Goal: Information Seeking & Learning: Learn about a topic

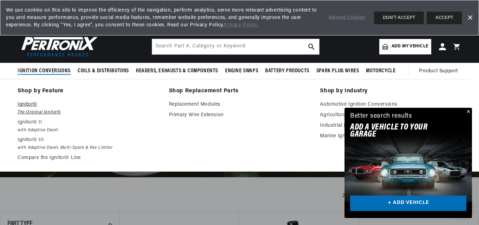
click at [27, 108] on p "Ignitor©" at bounding box center [88, 104] width 141 height 8
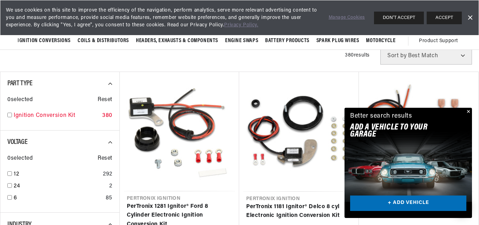
scroll to position [0, 213]
click at [10, 114] on input "checkbox" at bounding box center [9, 115] width 5 height 5
checkbox input "true"
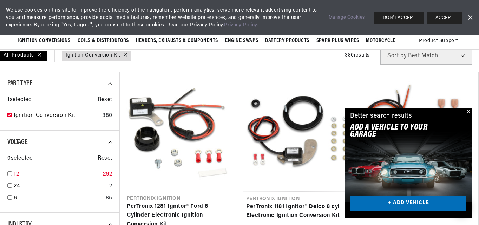
click at [9, 172] on input "checkbox" at bounding box center [9, 173] width 5 height 5
checkbox input "true"
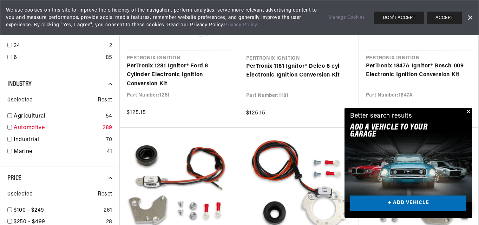
scroll to position [0, 2]
click at [9, 127] on input "checkbox" at bounding box center [9, 127] width 5 height 5
checkbox input "true"
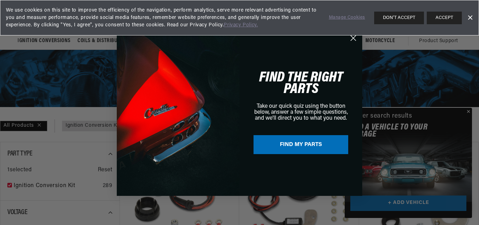
click at [356, 36] on icon "Close dialog" at bounding box center [353, 38] width 5 height 5
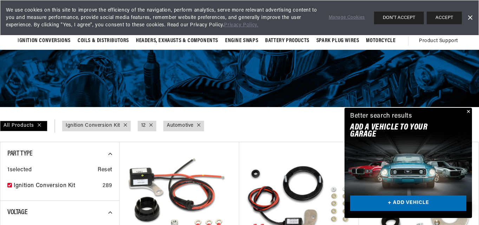
click at [466, 110] on button "Close" at bounding box center [467, 112] width 8 height 8
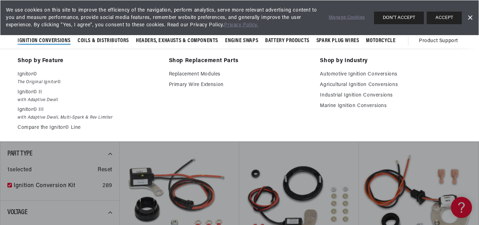
scroll to position [0, 213]
click at [349, 73] on link "Automotive Ignition Conversions" at bounding box center [390, 74] width 141 height 8
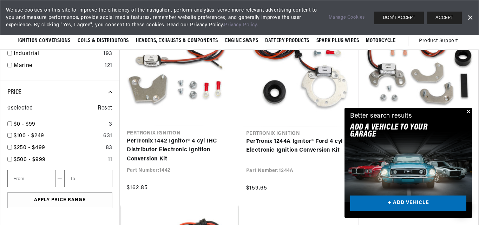
scroll to position [281, 0]
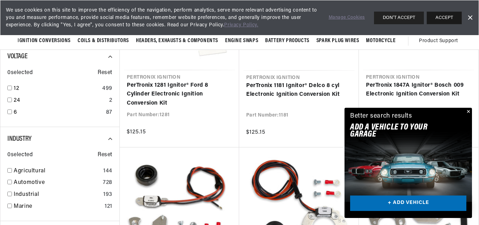
click at [435, 17] on button "ACCEPT" at bounding box center [443, 18] width 35 height 13
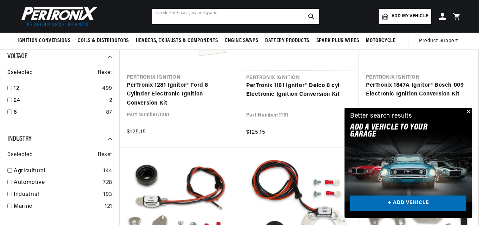
click at [253, 14] on input "text" at bounding box center [235, 16] width 167 height 15
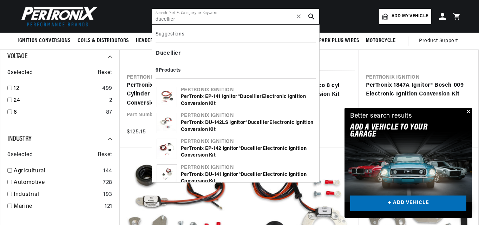
scroll to position [0, 213]
type input "ducellier"
click at [196, 96] on div "PerTronix EP-141 Ignitor® Ducellier Electronic Ignition Conversion Kit" at bounding box center [248, 100] width 134 height 14
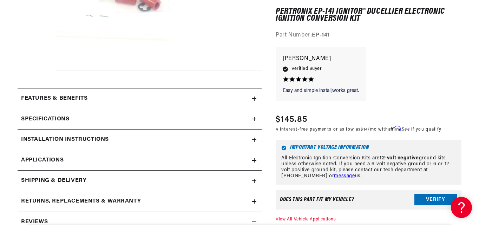
scroll to position [246, 0]
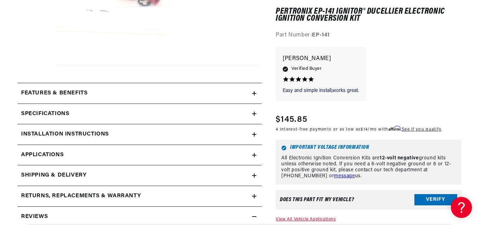
click at [114, 154] on link "Applications" at bounding box center [140, 155] width 244 height 21
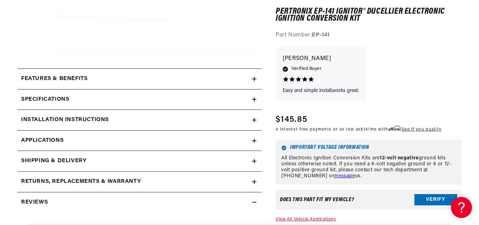
click at [257, 140] on link "Applications" at bounding box center [140, 141] width 244 height 21
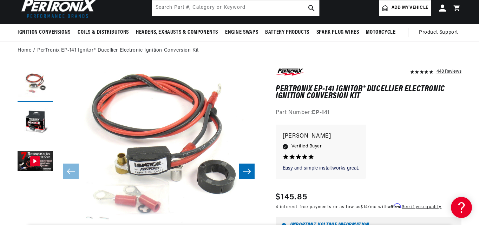
scroll to position [70, 0]
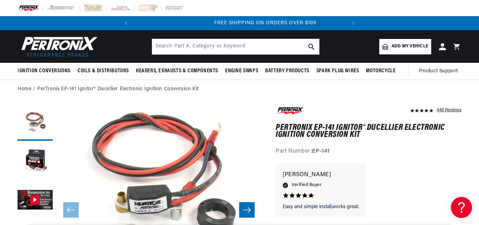
scroll to position [0, 213]
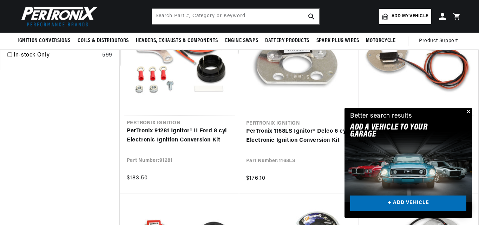
scroll to position [491, 0]
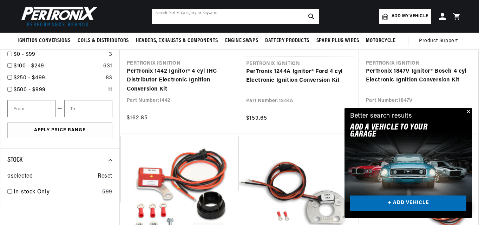
click at [207, 19] on input "text" at bounding box center [235, 16] width 167 height 15
type input "ducellier"
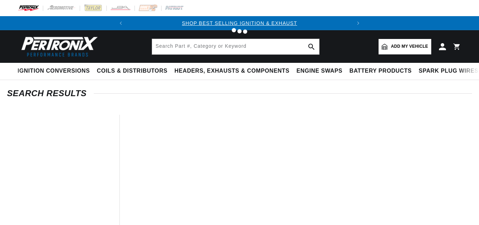
type input "ducellier"
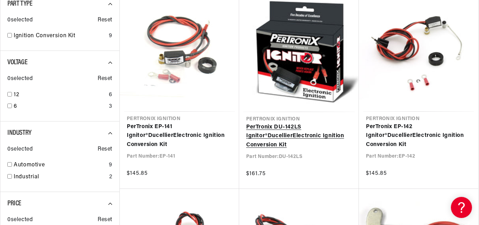
click at [286, 134] on link "PerTronix DU-142LS Ignitor® Ducellier Electronic Ignition Conversion Kit" at bounding box center [299, 136] width 106 height 27
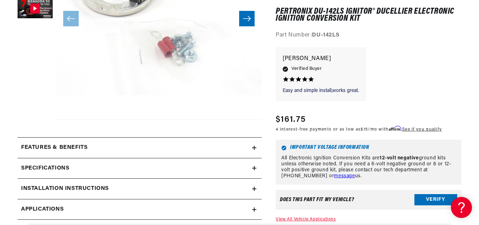
scroll to position [246, 0]
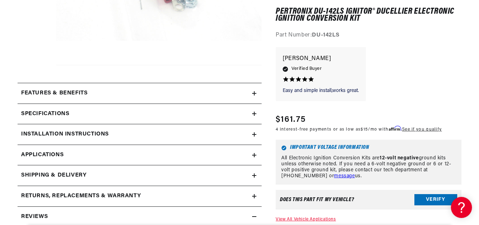
click at [256, 156] on icon at bounding box center [254, 155] width 4 height 4
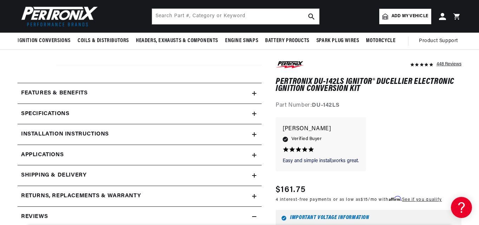
scroll to position [0, 213]
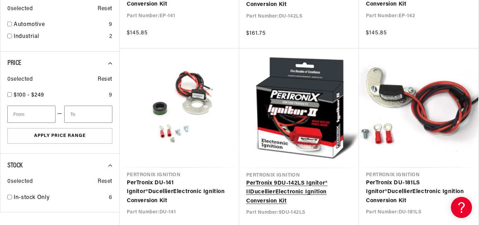
scroll to position [0, 213]
click at [287, 183] on link "PerTronix 9DU-142LS Ignitor® II Ducellier Electronic Ignition Conversion Kit" at bounding box center [299, 192] width 106 height 27
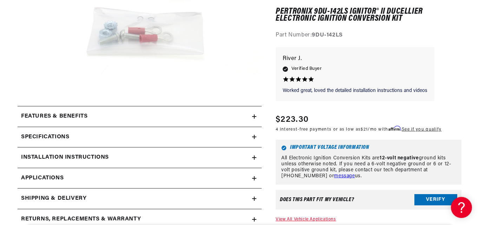
scroll to position [246, 0]
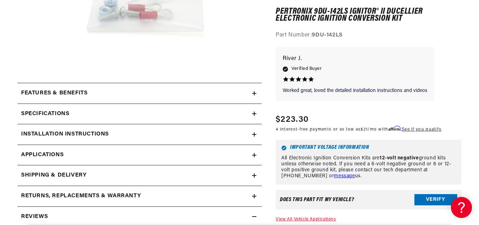
click at [253, 154] on icon at bounding box center [254, 155] width 4 height 4
